Goal: Information Seeking & Learning: Learn about a topic

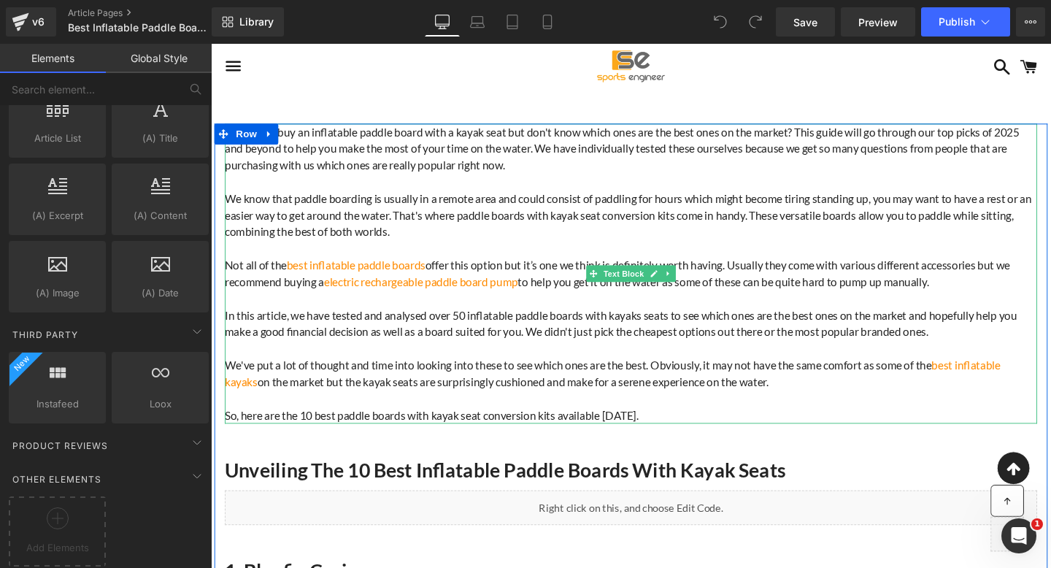
click at [623, 202] on span "We know that paddle boarding is usually in a remote area and could consist of p…" at bounding box center [649, 223] width 848 height 49
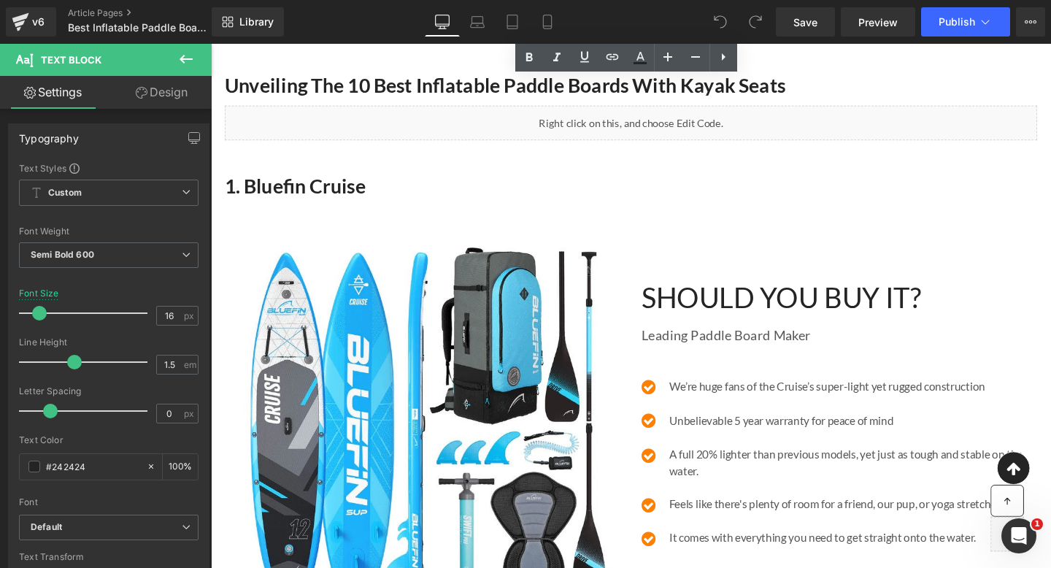
scroll to position [403, 0]
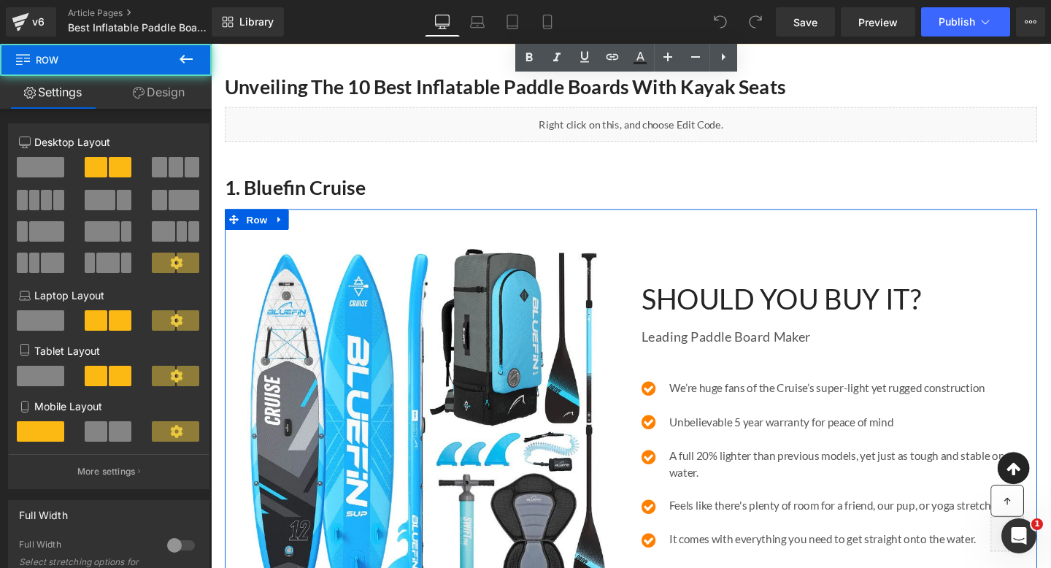
click at [777, 228] on div "Image SHOULD YOU BUY IT? Heading Leading Paddle Board Maker Text Block Icon We’…" at bounding box center [652, 434] width 854 height 434
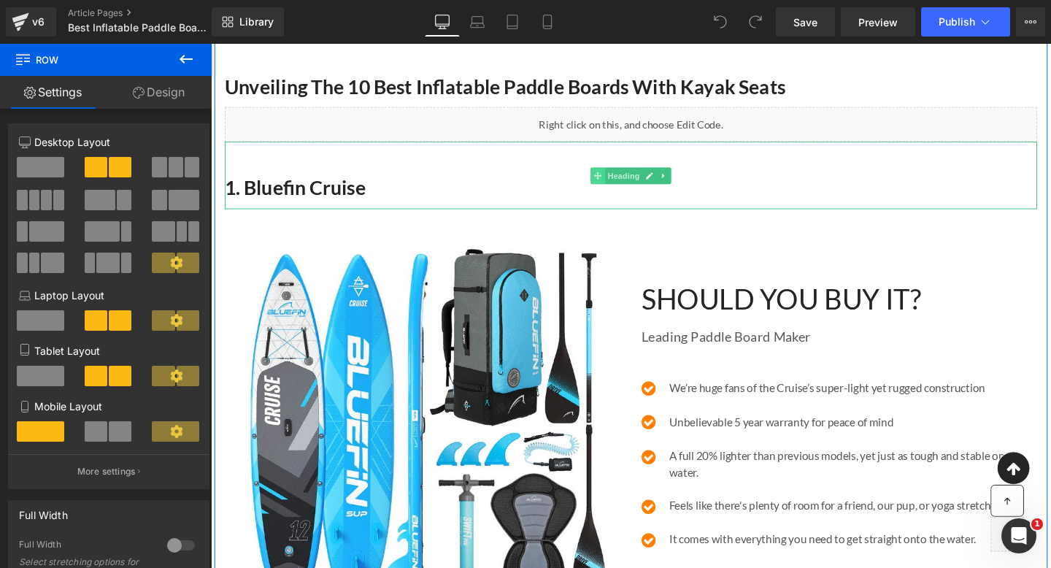
click at [610, 174] on span at bounding box center [617, 183] width 15 height 18
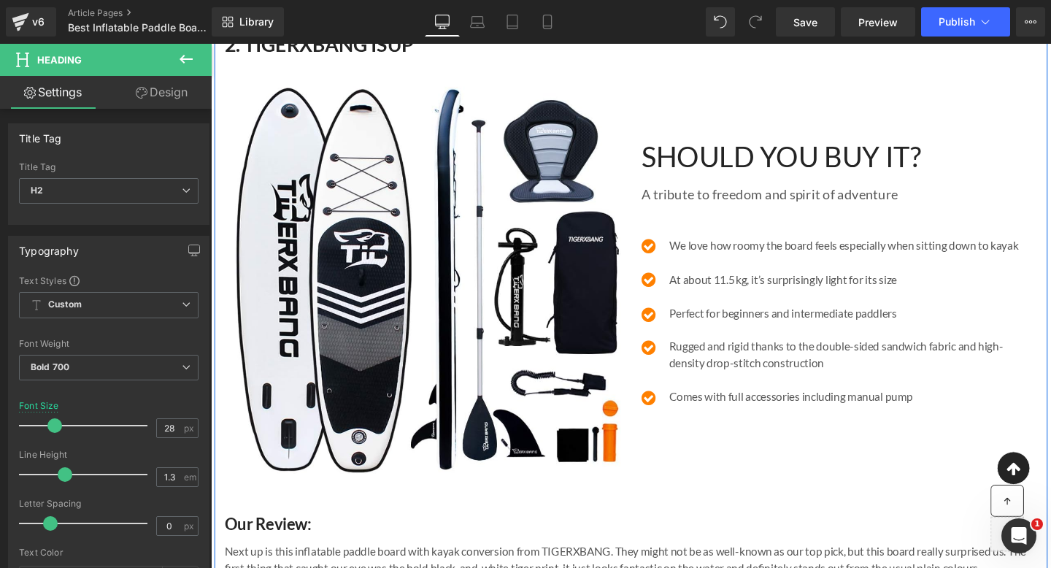
scroll to position [1469, 0]
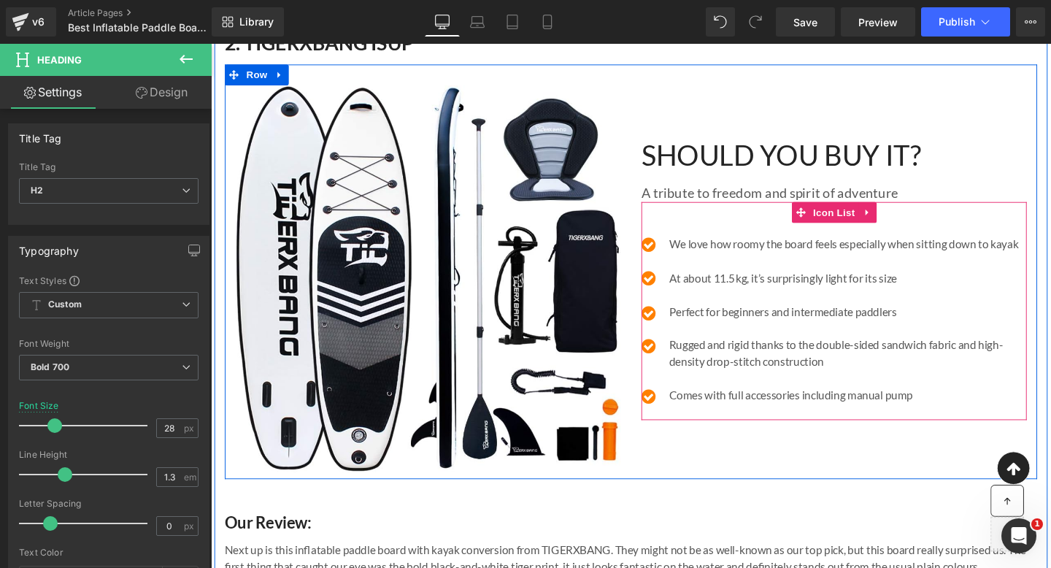
click at [764, 239] on div "Icon We love how roomy the board feels especially when sitting down to kayak Te…" at bounding box center [865, 324] width 405 height 229
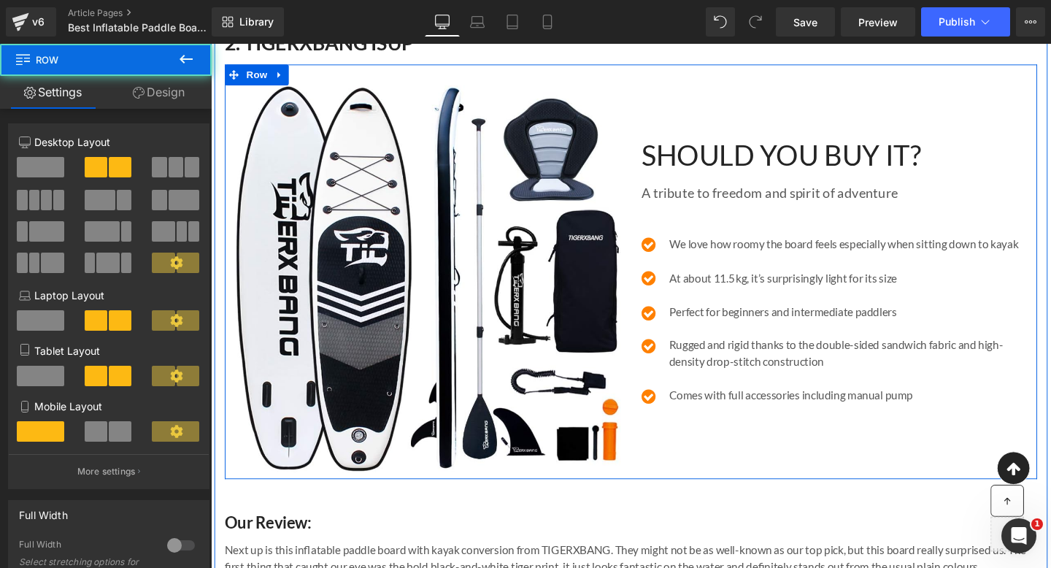
click at [704, 140] on div "SHOULD YOU BUY IT? Heading A tribute to freedom and spirit of adventure Text Bl…" at bounding box center [865, 291] width 427 height 406
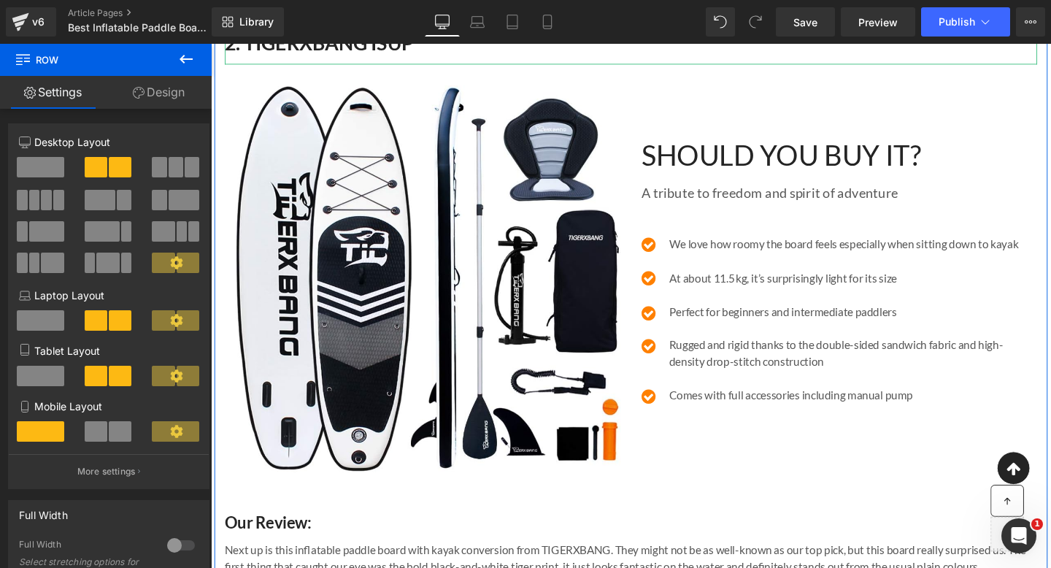
click at [501, 56] on h2 "2. TIGERXBANG ISUP" at bounding box center [652, 43] width 854 height 26
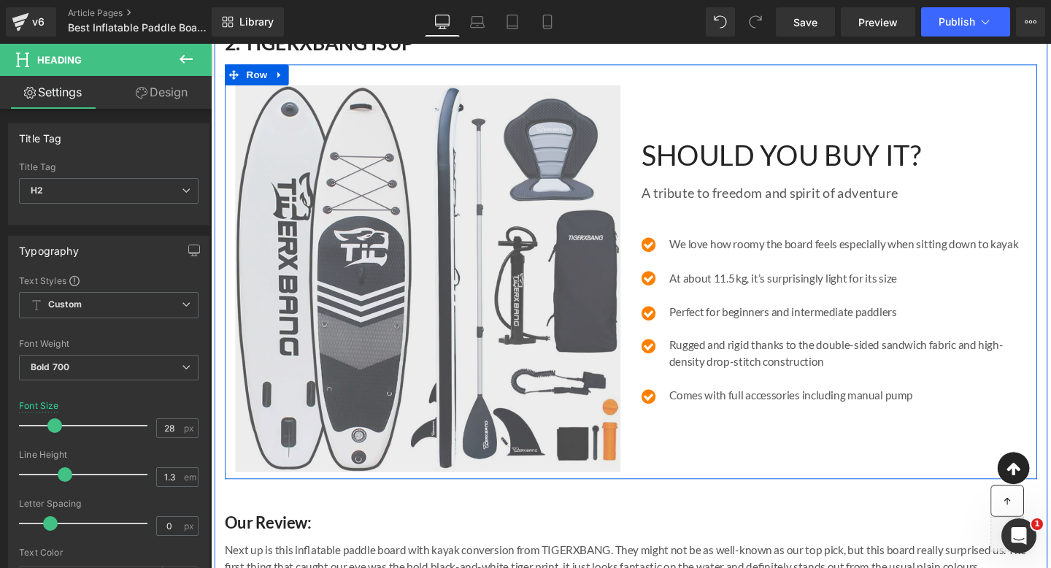
click at [479, 242] on img at bounding box center [438, 291] width 405 height 406
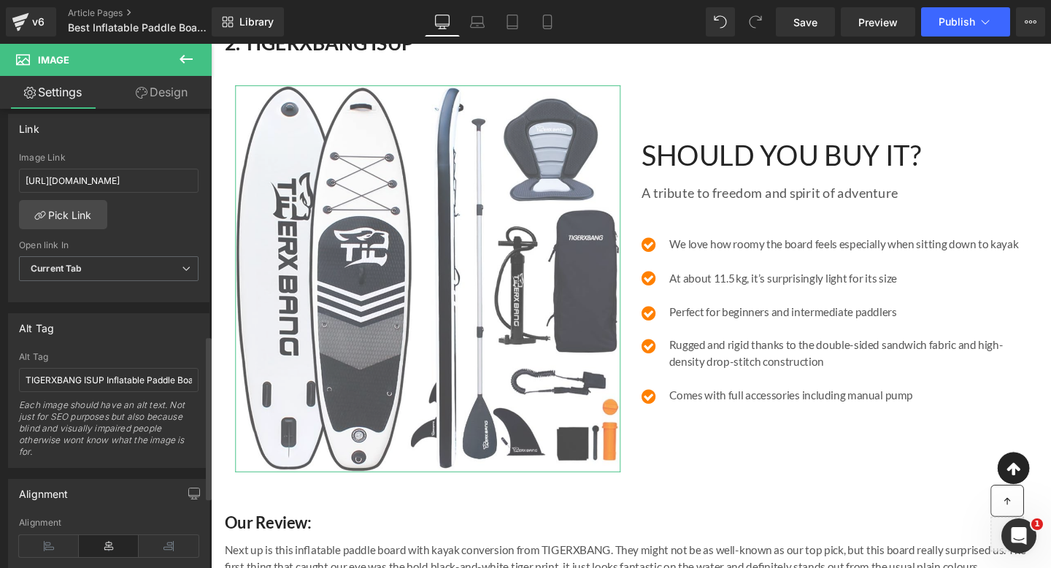
scroll to position [635, 0]
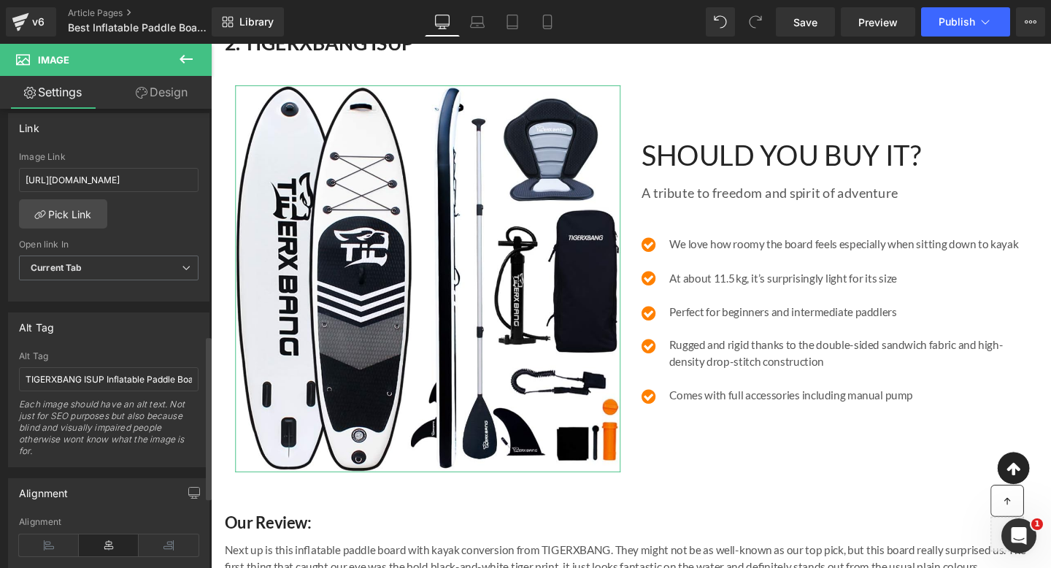
click at [138, 391] on div "Alt Tag TIGERXBANG ISUP Inflatable Paddle Board With Kayak Conversion Seat Revi…" at bounding box center [109, 408] width 180 height 115
click at [138, 385] on input "TIGERXBANG ISUP Inflatable Paddle Board With Kayak Conversion Seat Review" at bounding box center [109, 379] width 180 height 24
click at [112, 380] on input "TIGERXBANG ISUP Inflatable Paddle Board With Kayak Conversion Seat Review" at bounding box center [109, 379] width 180 height 24
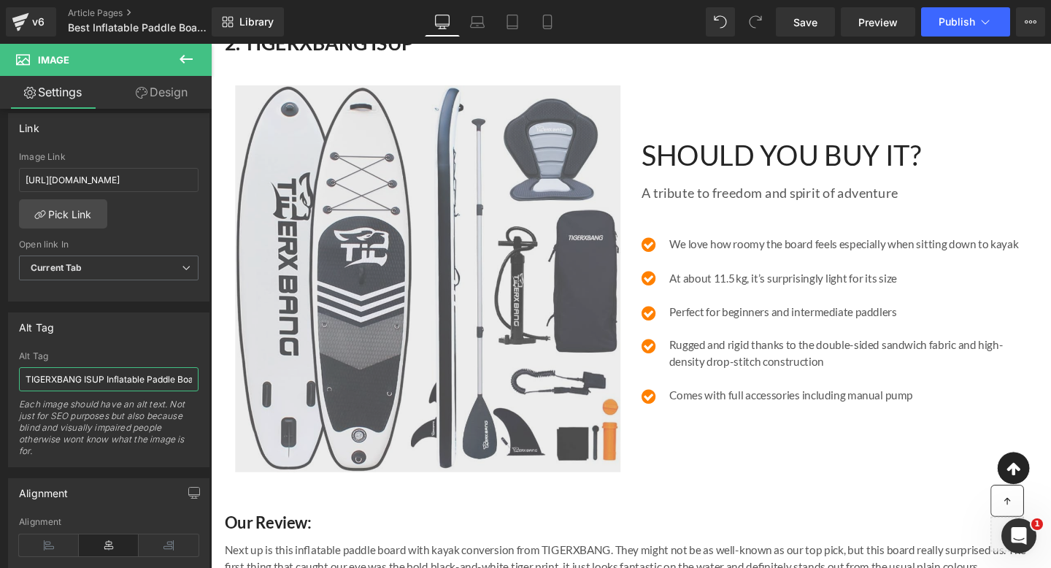
scroll to position [0, 169]
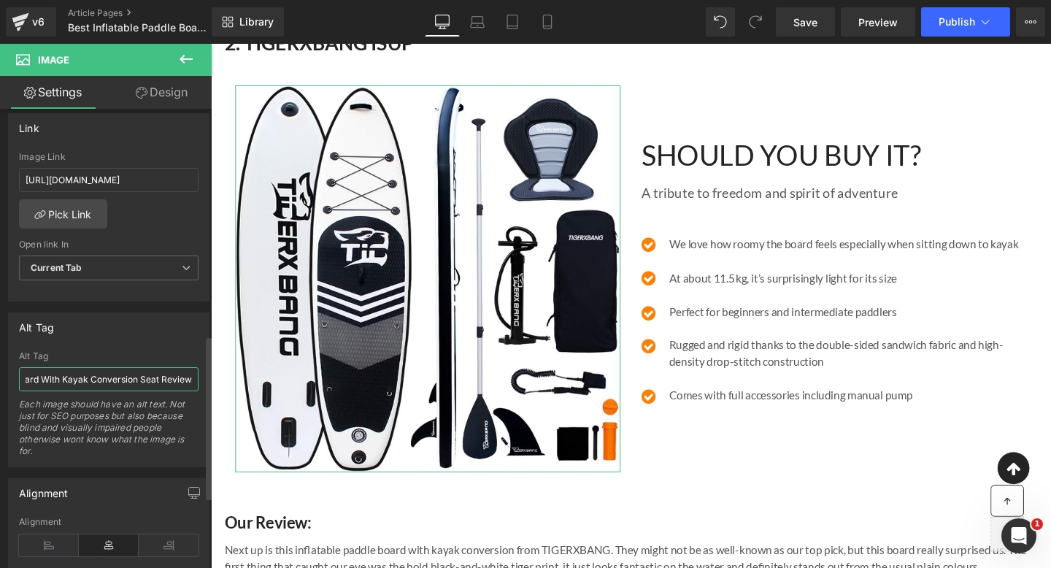
drag, startPoint x: 100, startPoint y: 379, endPoint x: 156, endPoint y: 361, distance: 59.1
click at [156, 361] on div "Alt Tag TIGERXBANG ISUP Inflatable Paddle Board With Kayak Conversion Seat Revi…" at bounding box center [109, 408] width 180 height 115
click at [155, 351] on div "Alt Tag" at bounding box center [109, 356] width 180 height 10
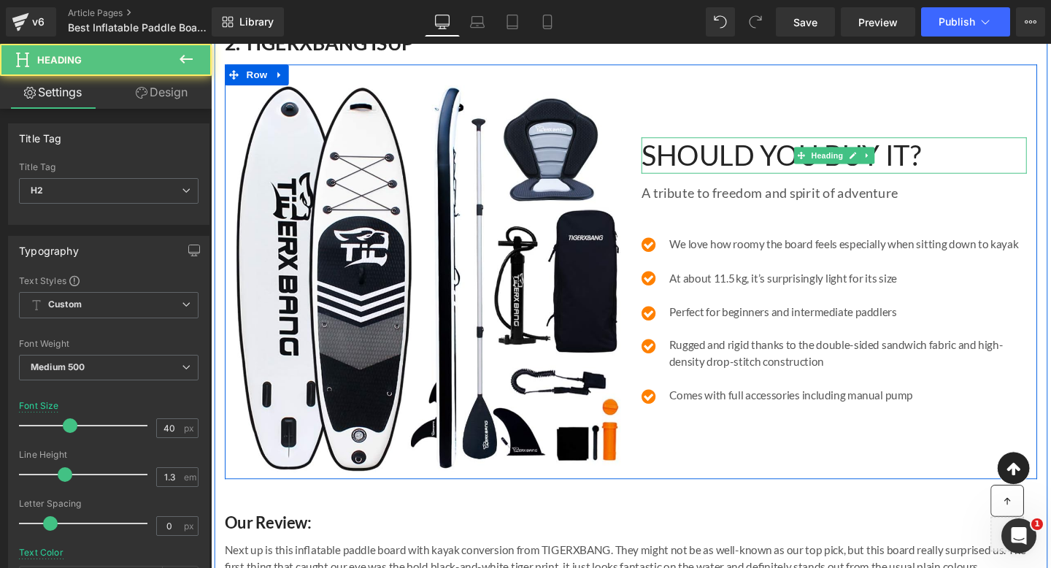
click at [709, 180] on h2 "SHOULD YOU BUY IT?" at bounding box center [865, 161] width 405 height 38
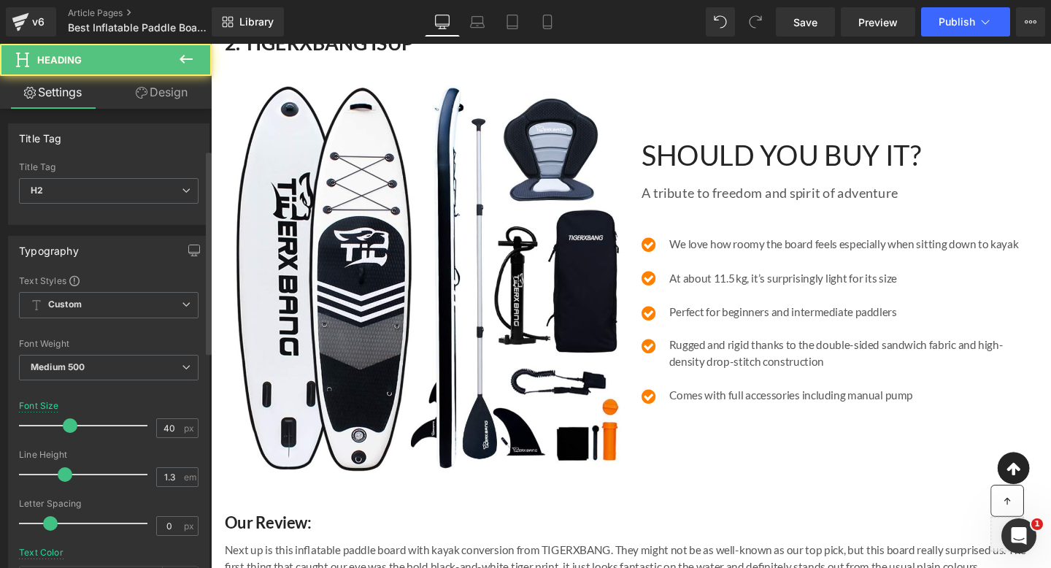
scroll to position [577, 0]
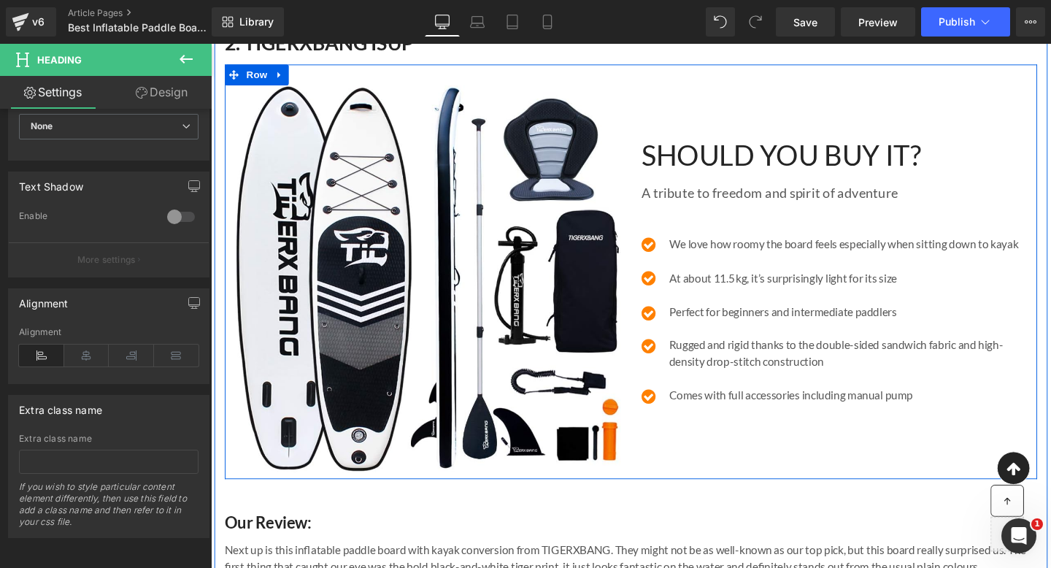
click at [774, 369] on div "Rugged and rigid thanks to the double-sided sandwich fabric and high-density dr…" at bounding box center [878, 369] width 379 height 35
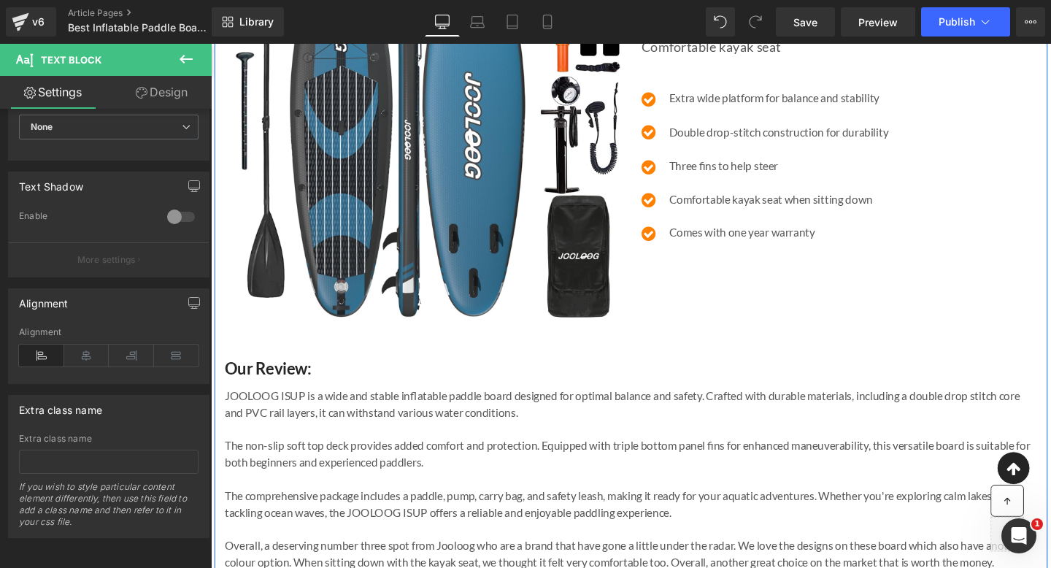
scroll to position [2503, 0]
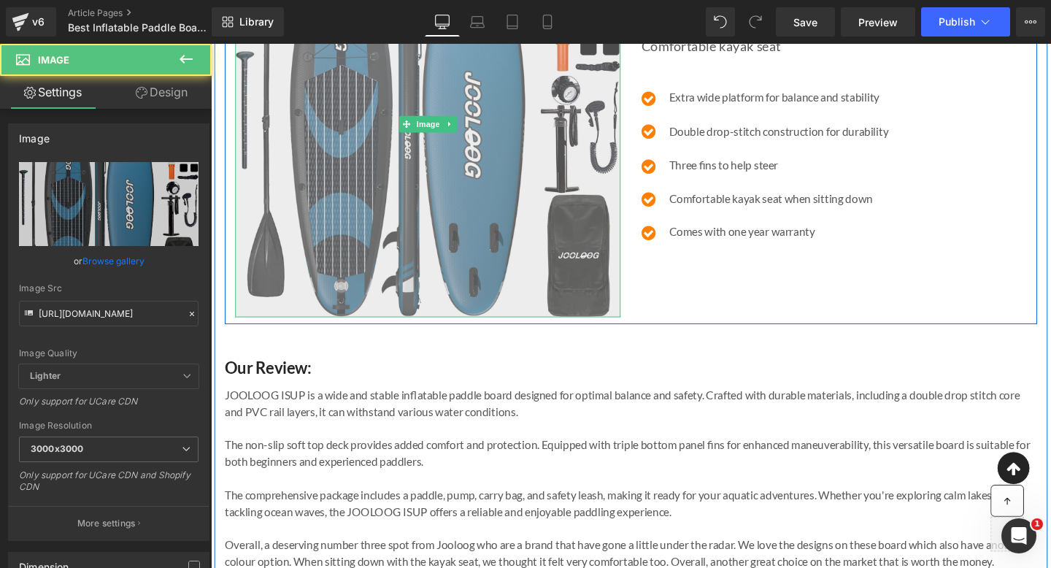
click at [446, 250] on img at bounding box center [438, 129] width 405 height 406
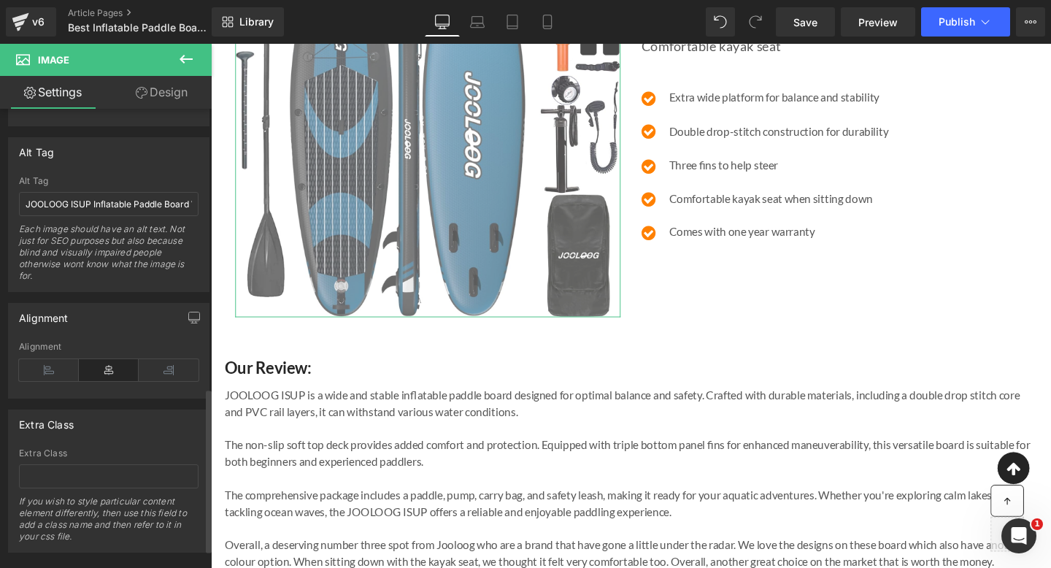
scroll to position [814, 0]
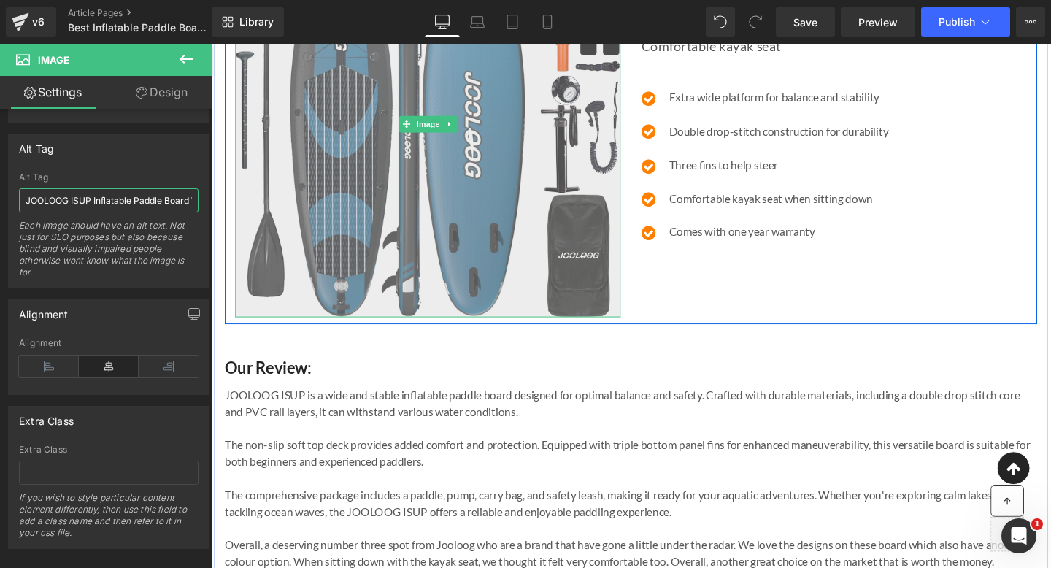
drag, startPoint x: 342, startPoint y: 233, endPoint x: 347, endPoint y: 207, distance: 25.9
drag, startPoint x: 367, startPoint y: 242, endPoint x: 372, endPoint y: 258, distance: 16.8
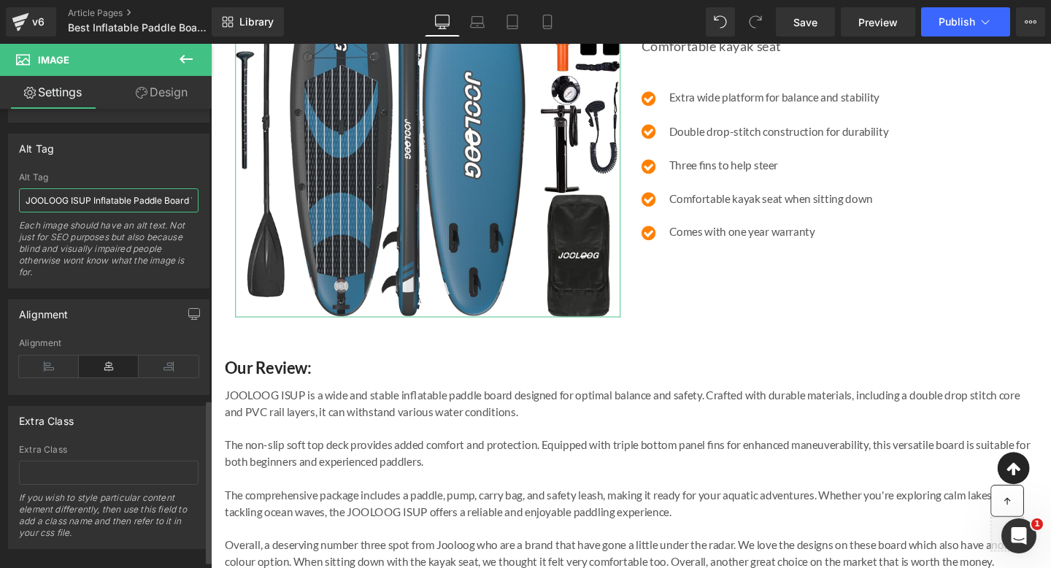
click at [166, 204] on input "JOOLOOG ISUP Inflatable Paddle Board With Kayak Conversion Seat Review" at bounding box center [109, 200] width 180 height 24
click at [137, 204] on input "JOOLOOG ISUP Inflatable Paddle Board With Kayak Conversion Seat Review" at bounding box center [109, 200] width 180 height 24
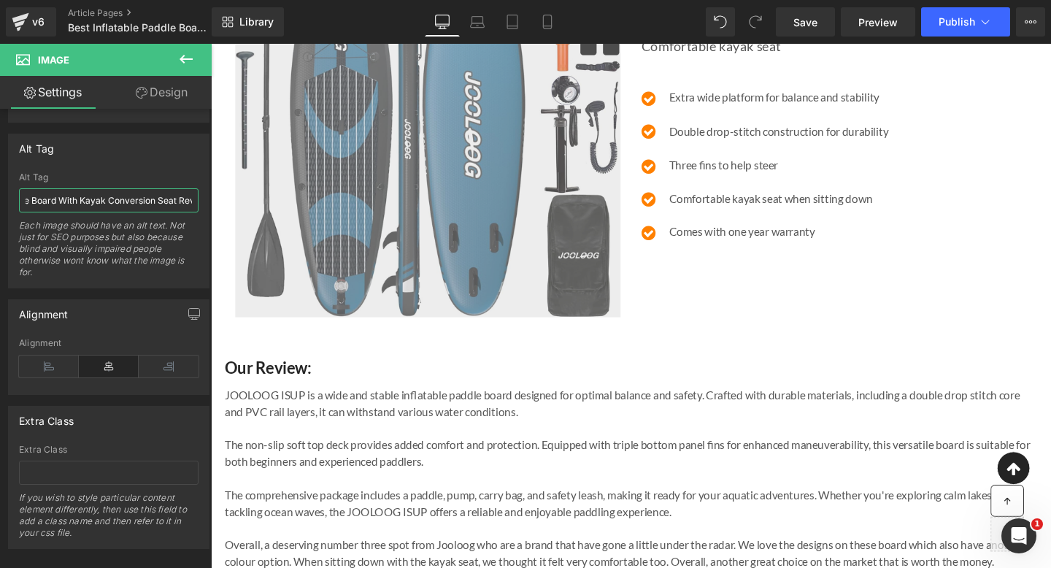
scroll to position [0, 155]
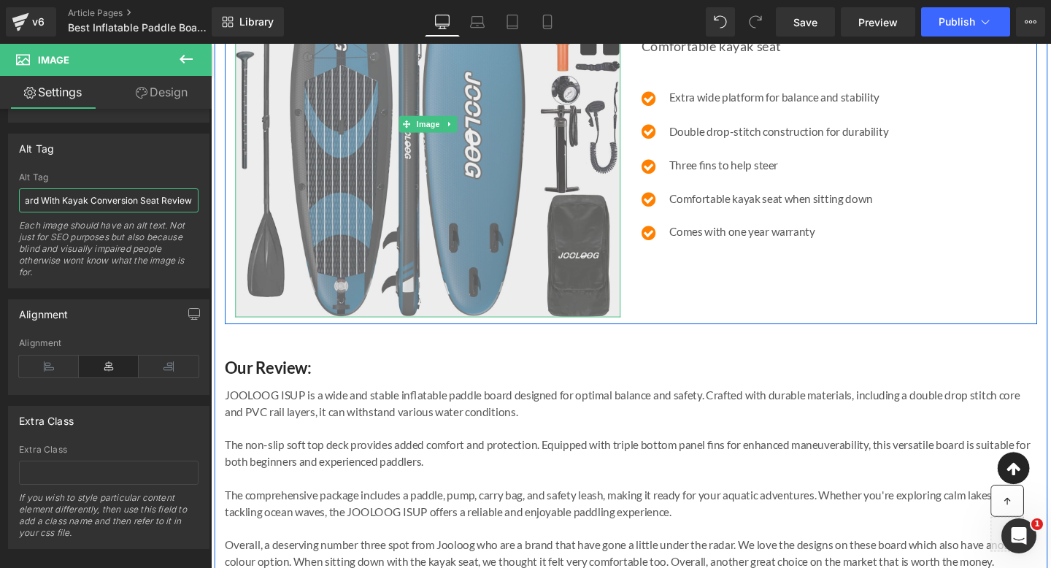
drag, startPoint x: 343, startPoint y: 246, endPoint x: 287, endPoint y: 224, distance: 60.3
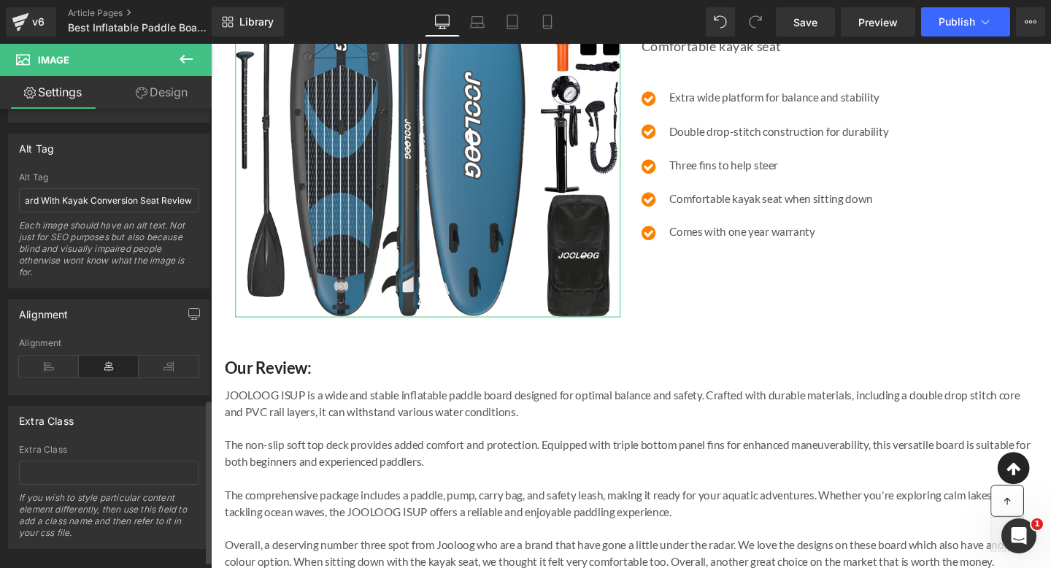
scroll to position [0, 0]
click at [139, 162] on div "Alt Tag JOOLOOG ISUP Inflatable Paddle Board With Kayak Conversion Seat Review …" at bounding box center [108, 211] width 201 height 155
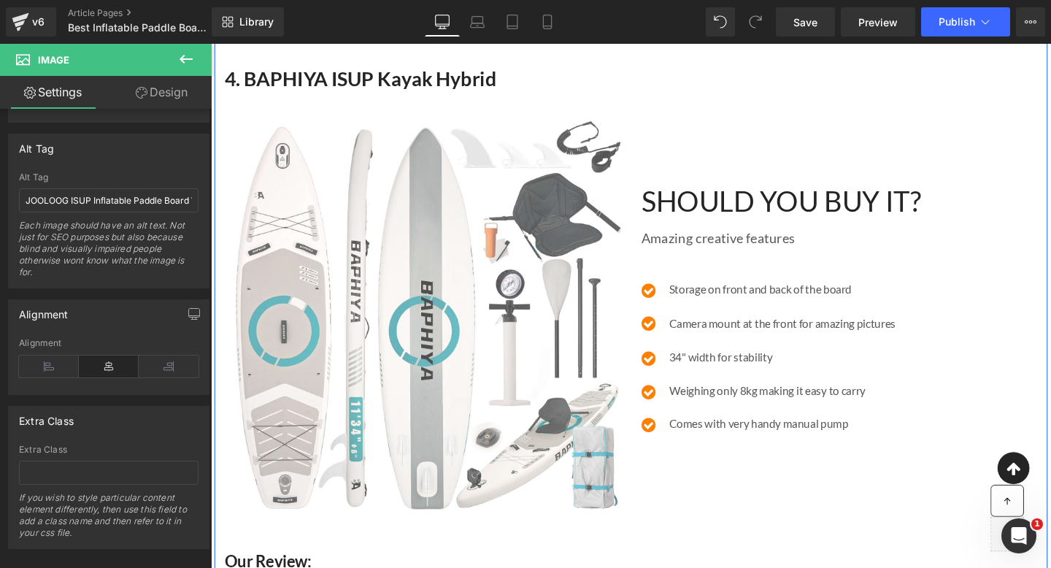
click at [467, 339] on div "Image" at bounding box center [438, 329] width 405 height 409
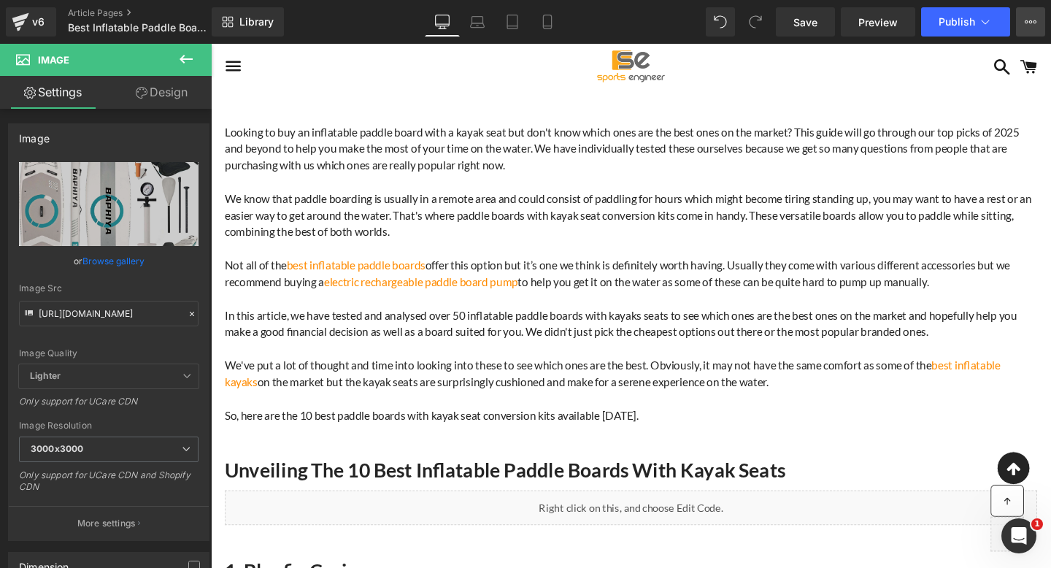
click at [1025, 15] on button "View Live Page View with current Template Save Template to Library Schedule Pub…" at bounding box center [1030, 21] width 29 height 29
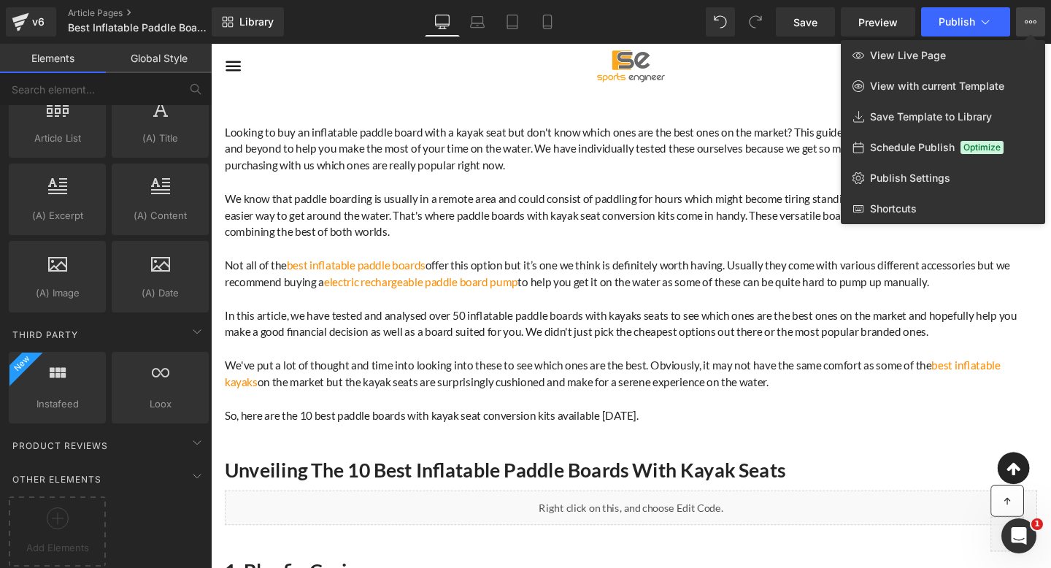
click at [354, 117] on div at bounding box center [631, 306] width 840 height 524
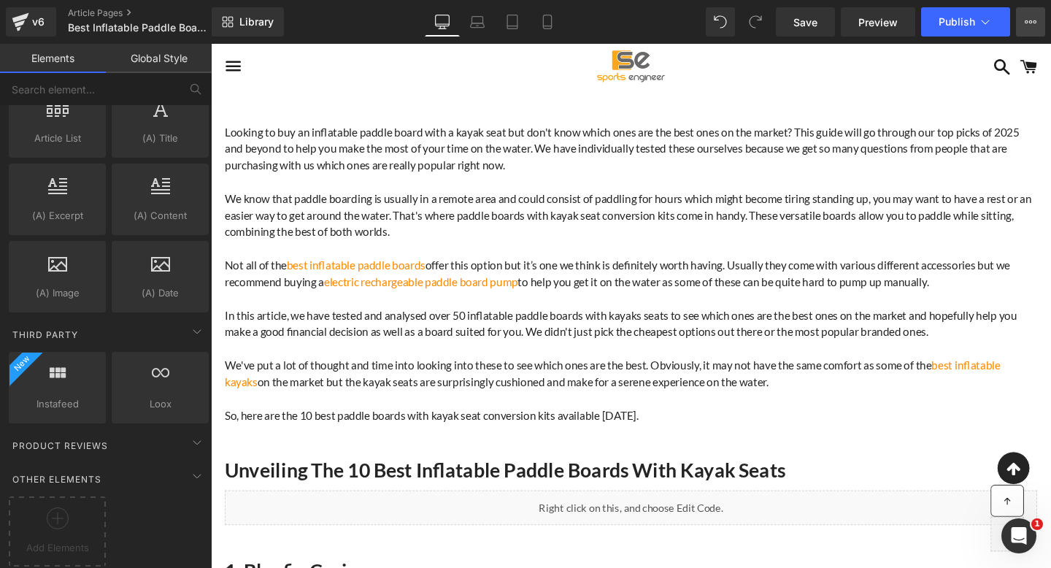
click at [1028, 23] on icon at bounding box center [1031, 22] width 12 height 12
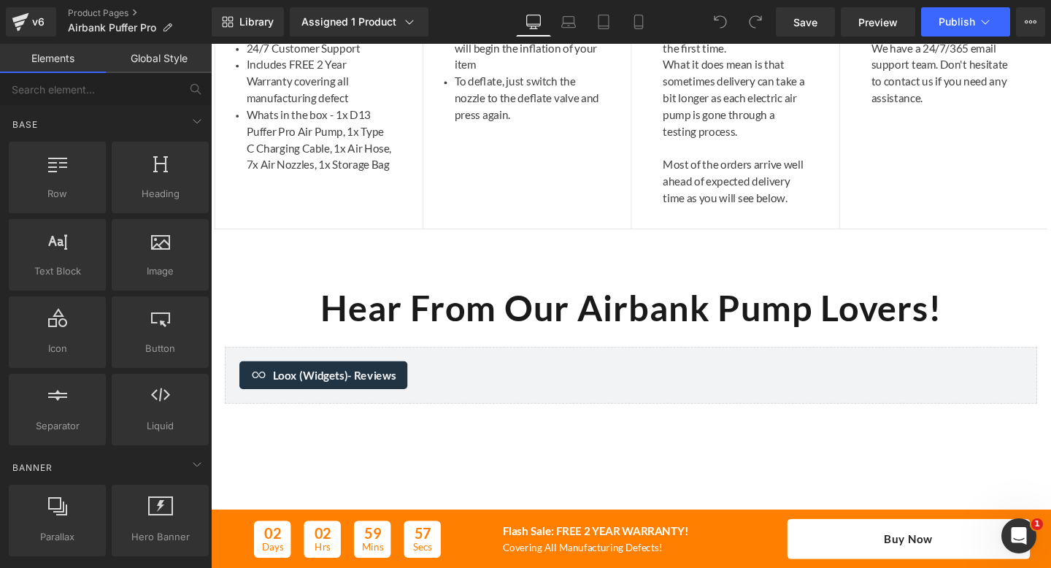
scroll to position [4160, 0]
